Goal: Find specific page/section: Find specific page/section

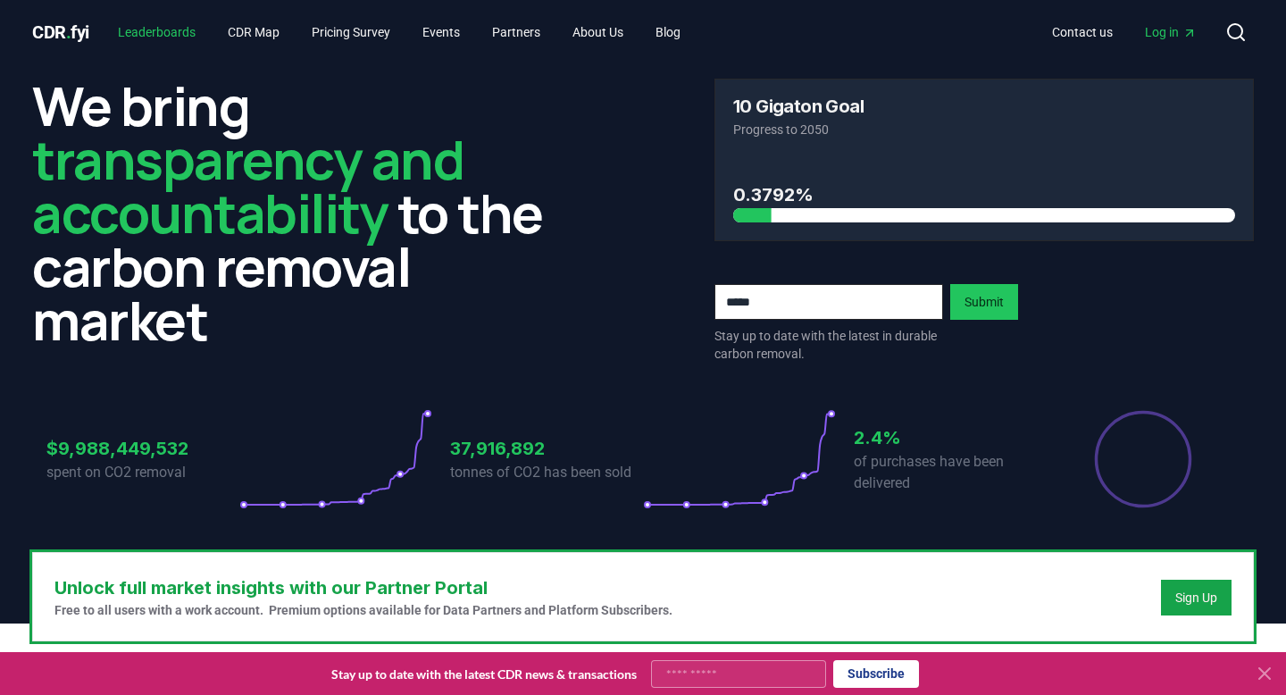
click at [178, 39] on link "Leaderboards" at bounding box center [157, 32] width 106 height 32
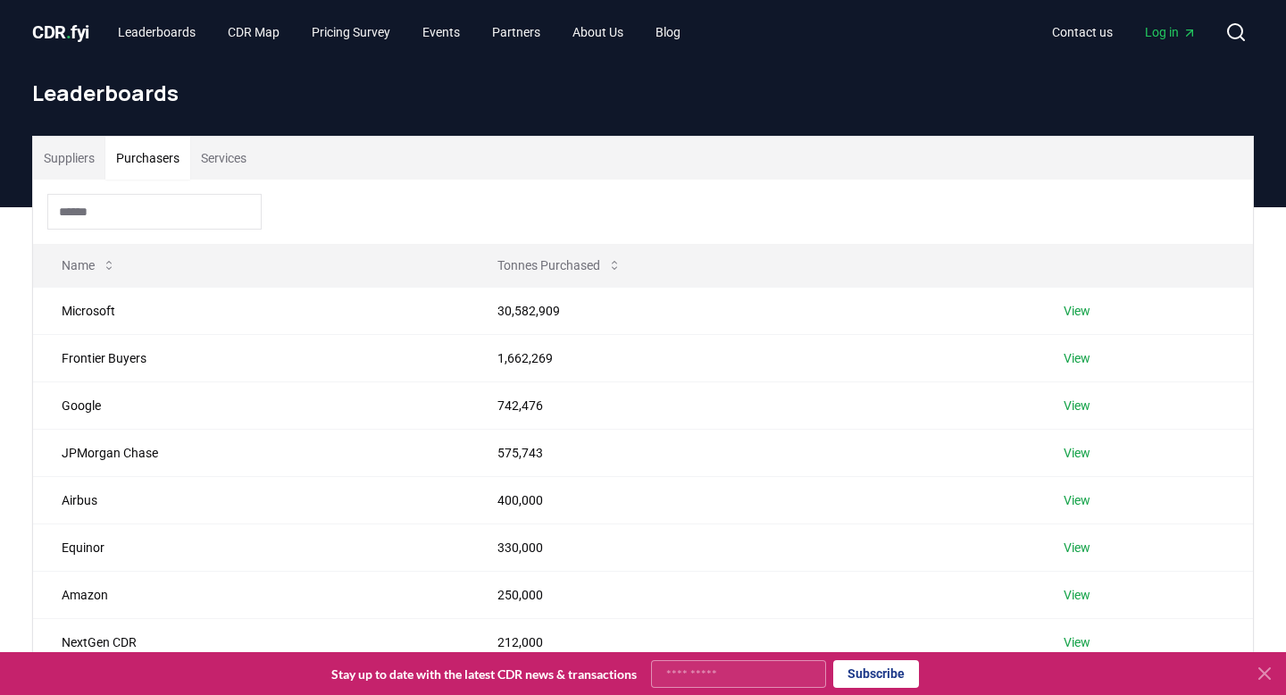
click at [164, 157] on button "Purchasers" at bounding box center [147, 158] width 85 height 43
click at [1070, 311] on link "View" at bounding box center [1076, 311] width 27 height 18
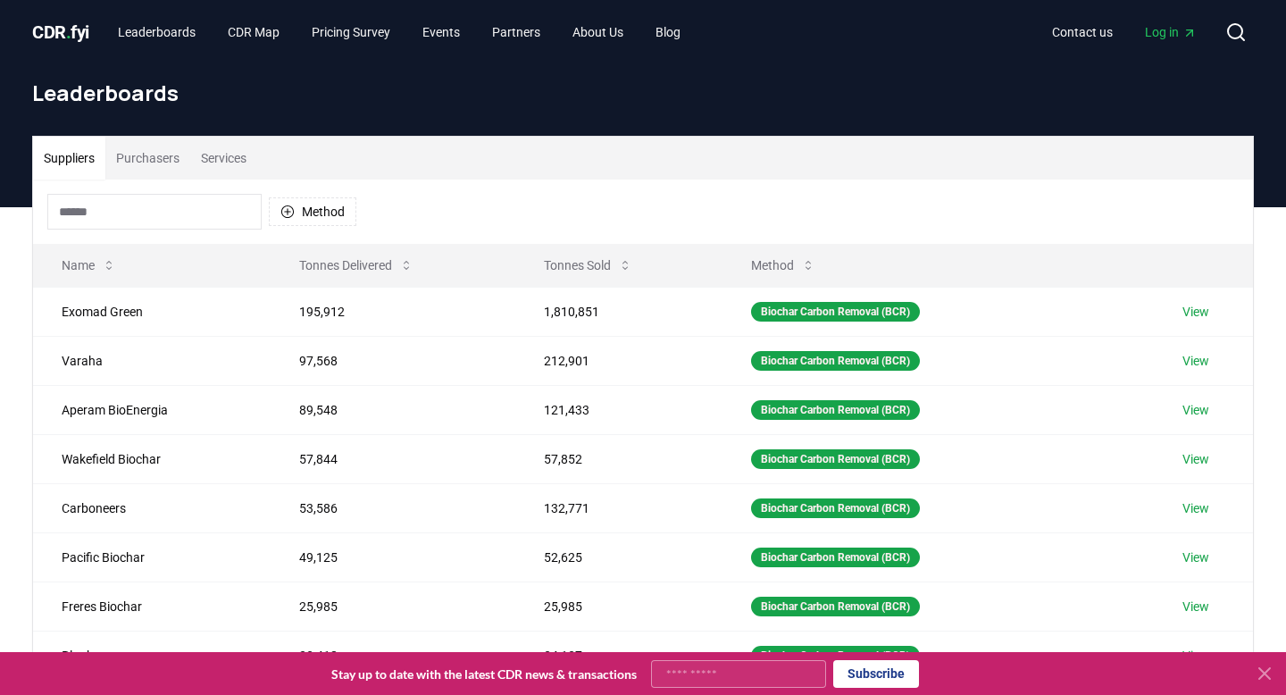
click at [176, 141] on button "Purchasers" at bounding box center [147, 158] width 85 height 43
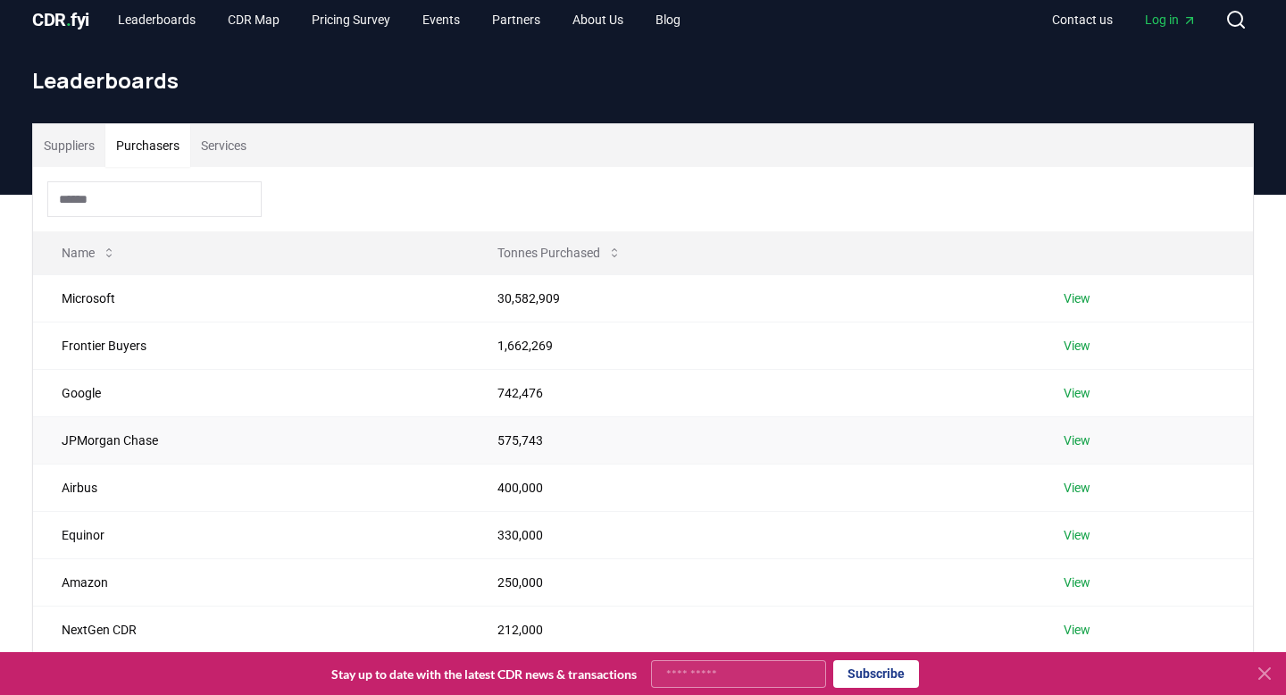
scroll to position [25, 0]
